Goal: Transaction & Acquisition: Purchase product/service

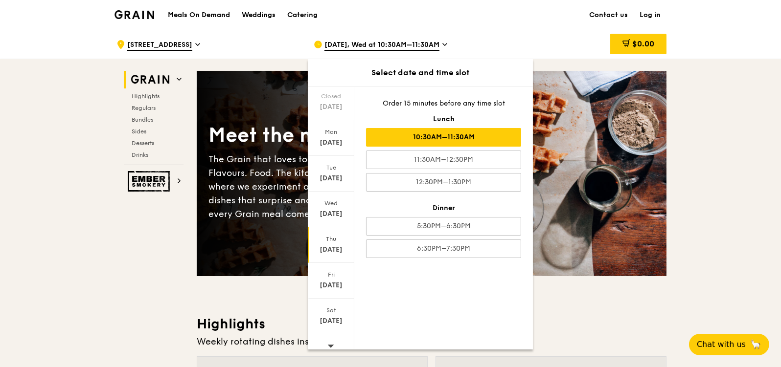
scroll to position [35, 0]
click at [330, 335] on icon at bounding box center [330, 338] width 7 height 7
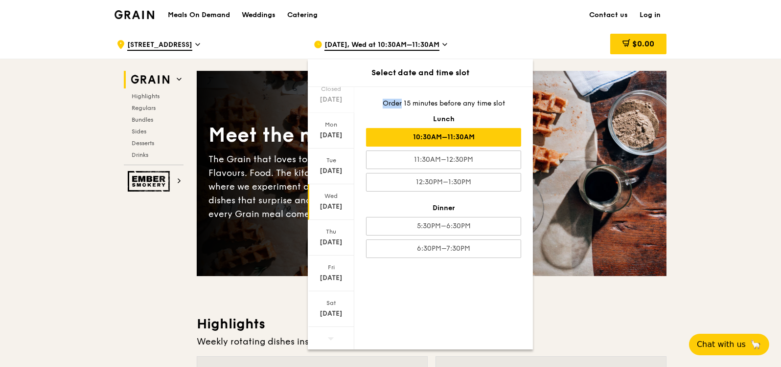
click at [330, 335] on icon at bounding box center [330, 338] width 7 height 7
click at [332, 303] on div "Sat" at bounding box center [331, 303] width 44 height 8
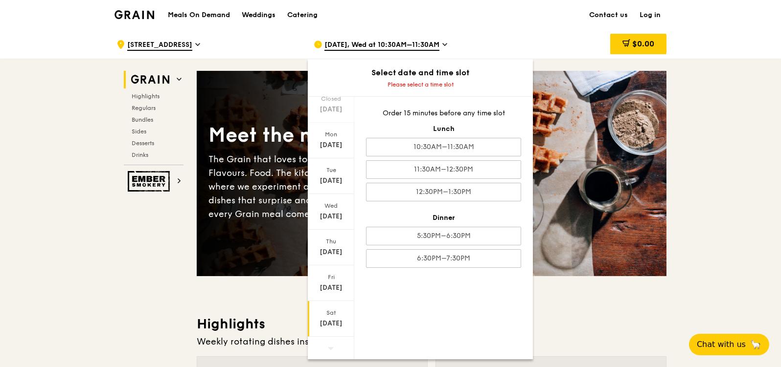
click at [617, 106] on div "Meet the new Grain The Grain that loves to play. With ingredients. Flavours. Fo…" at bounding box center [432, 173] width 470 height 205
